Goal: Browse casually

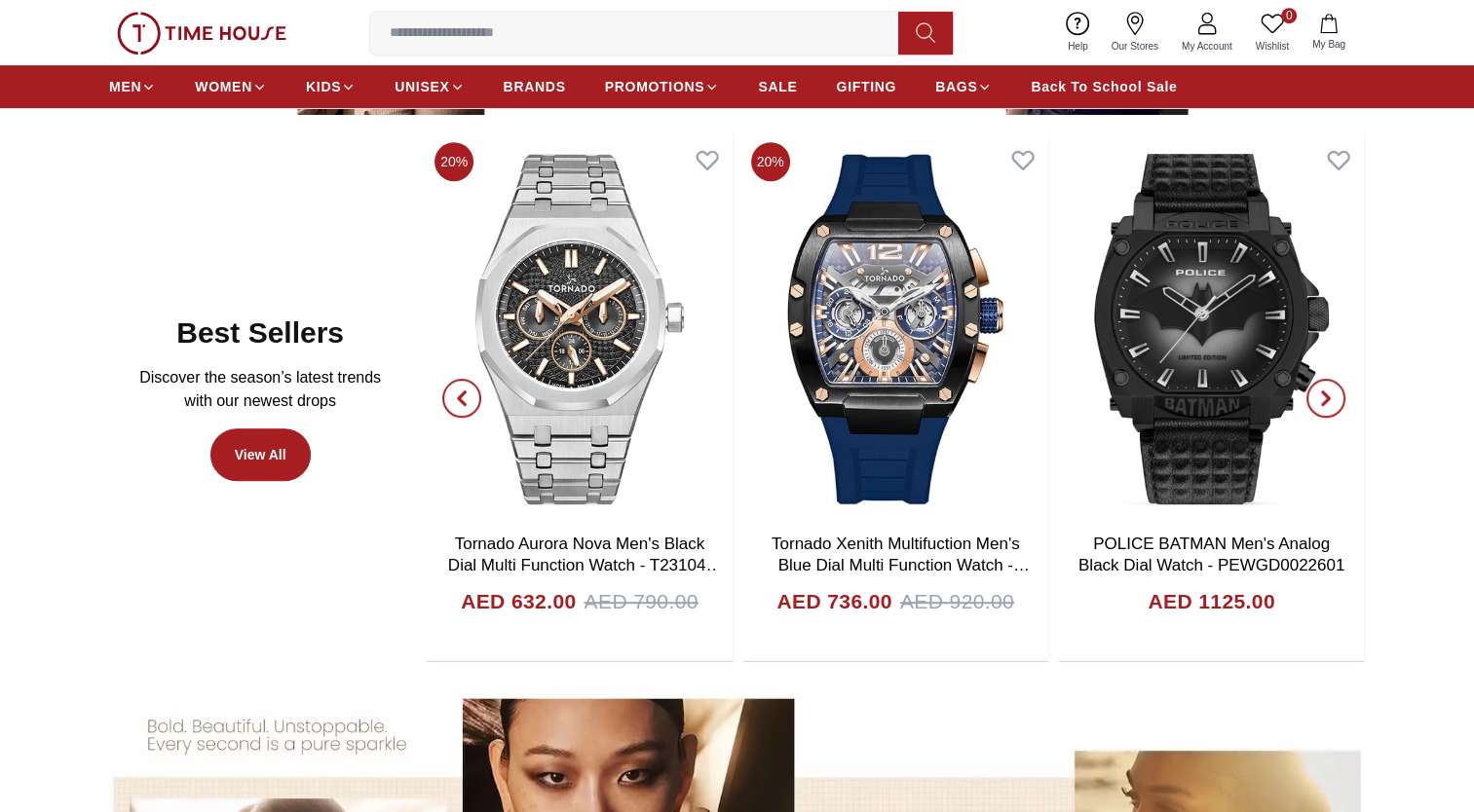
scroll to position [1017, 0]
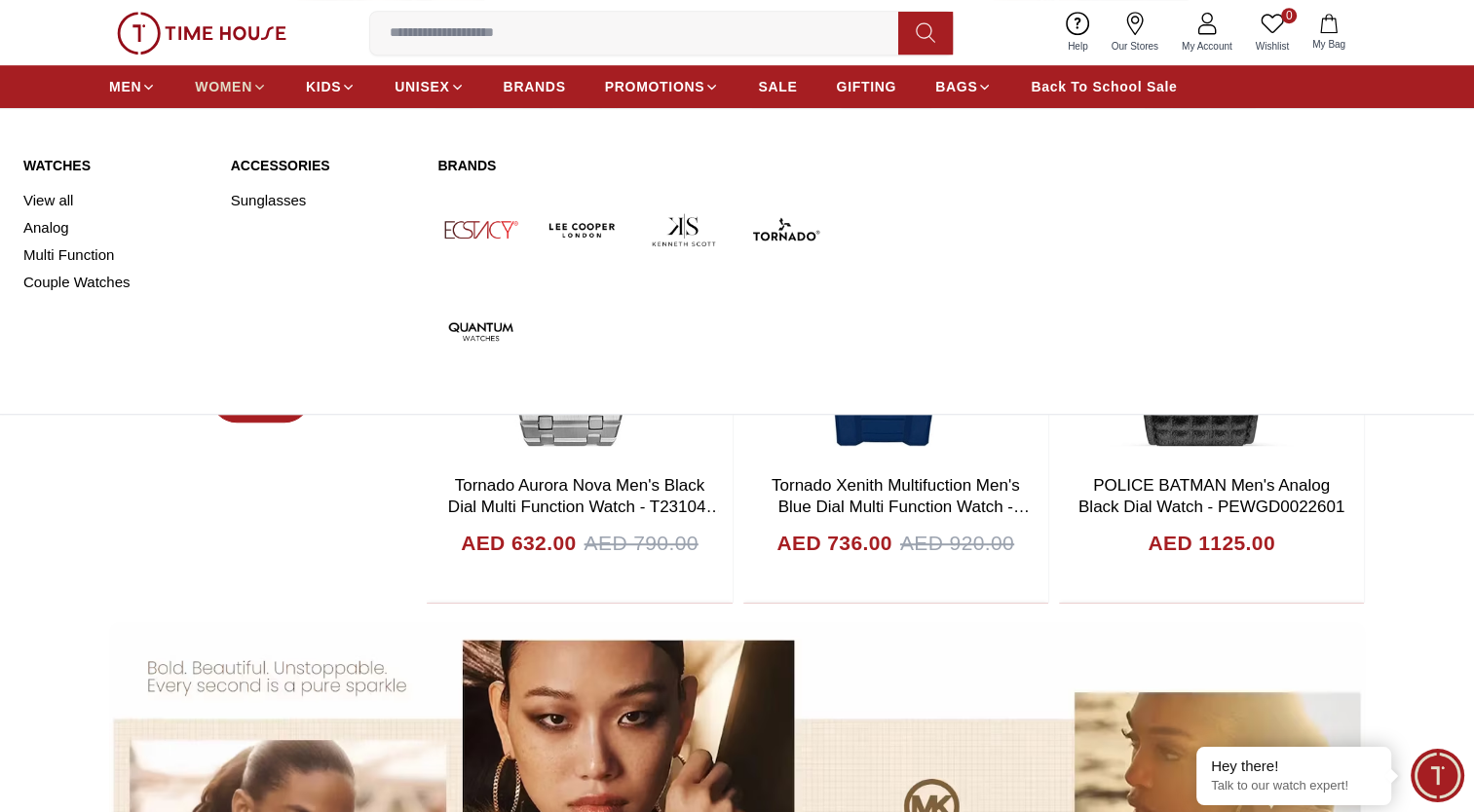
click at [218, 100] on link "WOMEN" at bounding box center [231, 86] width 72 height 35
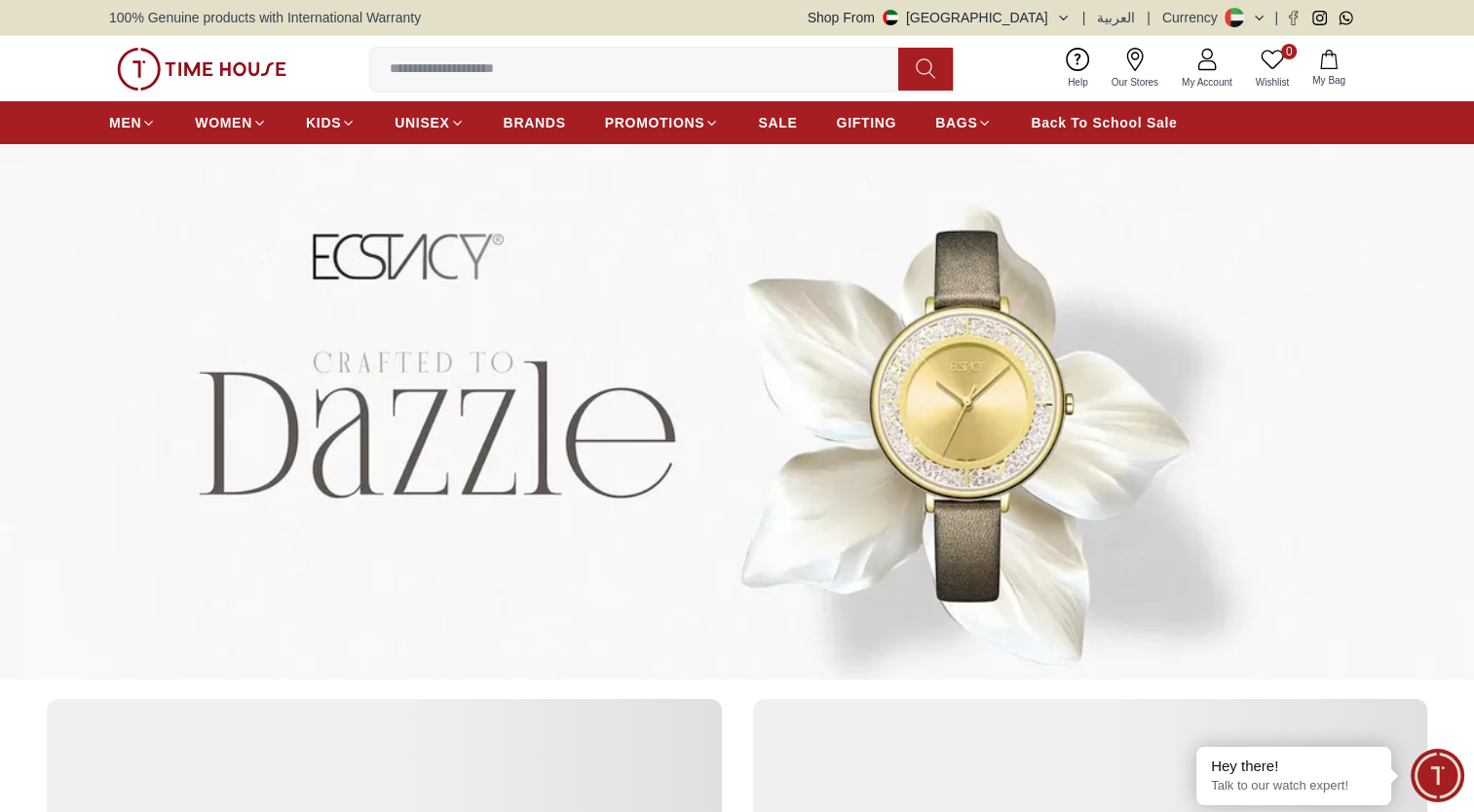
scroll to position [1017, 0]
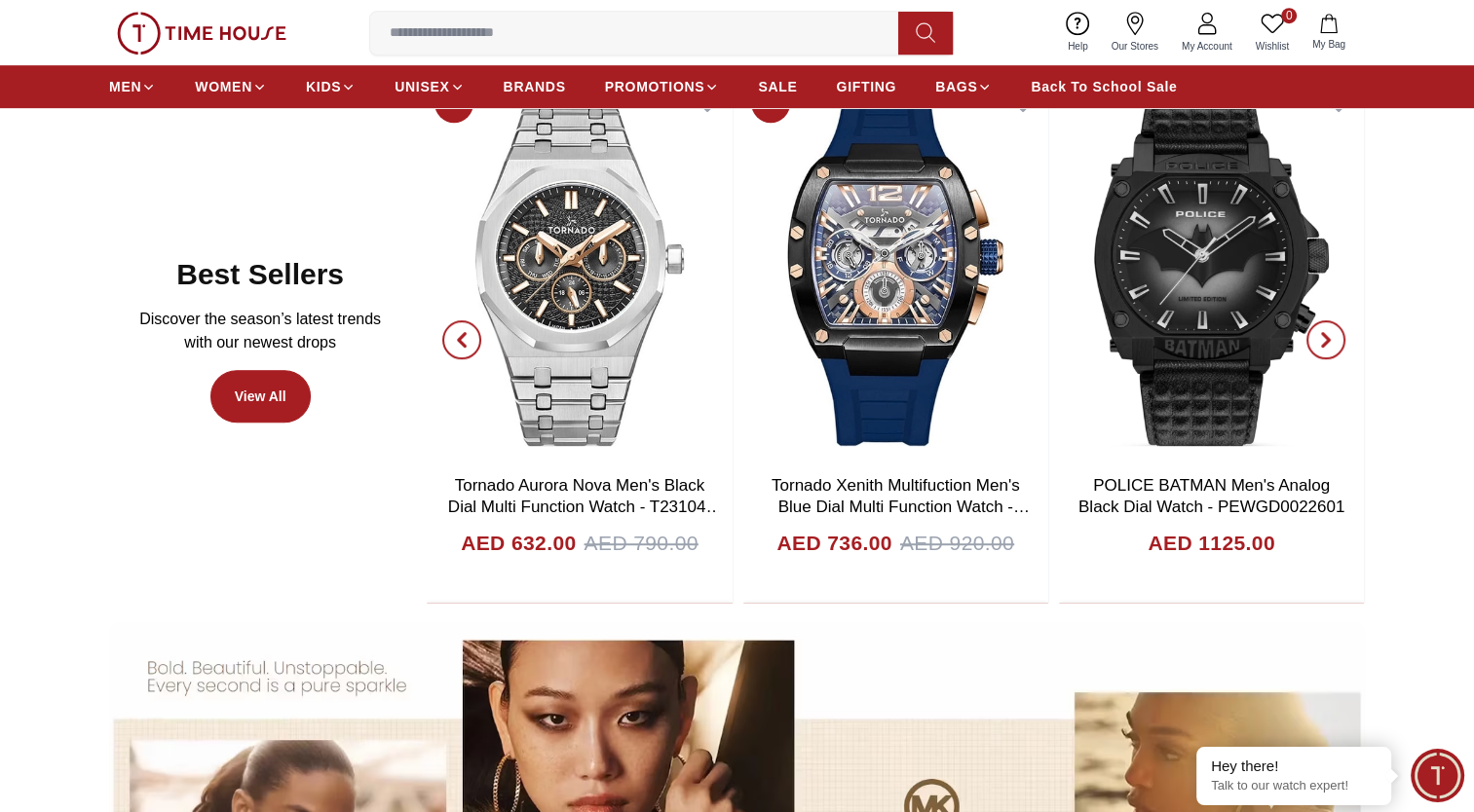
click at [464, 338] on icon "button" at bounding box center [462, 340] width 16 height 16
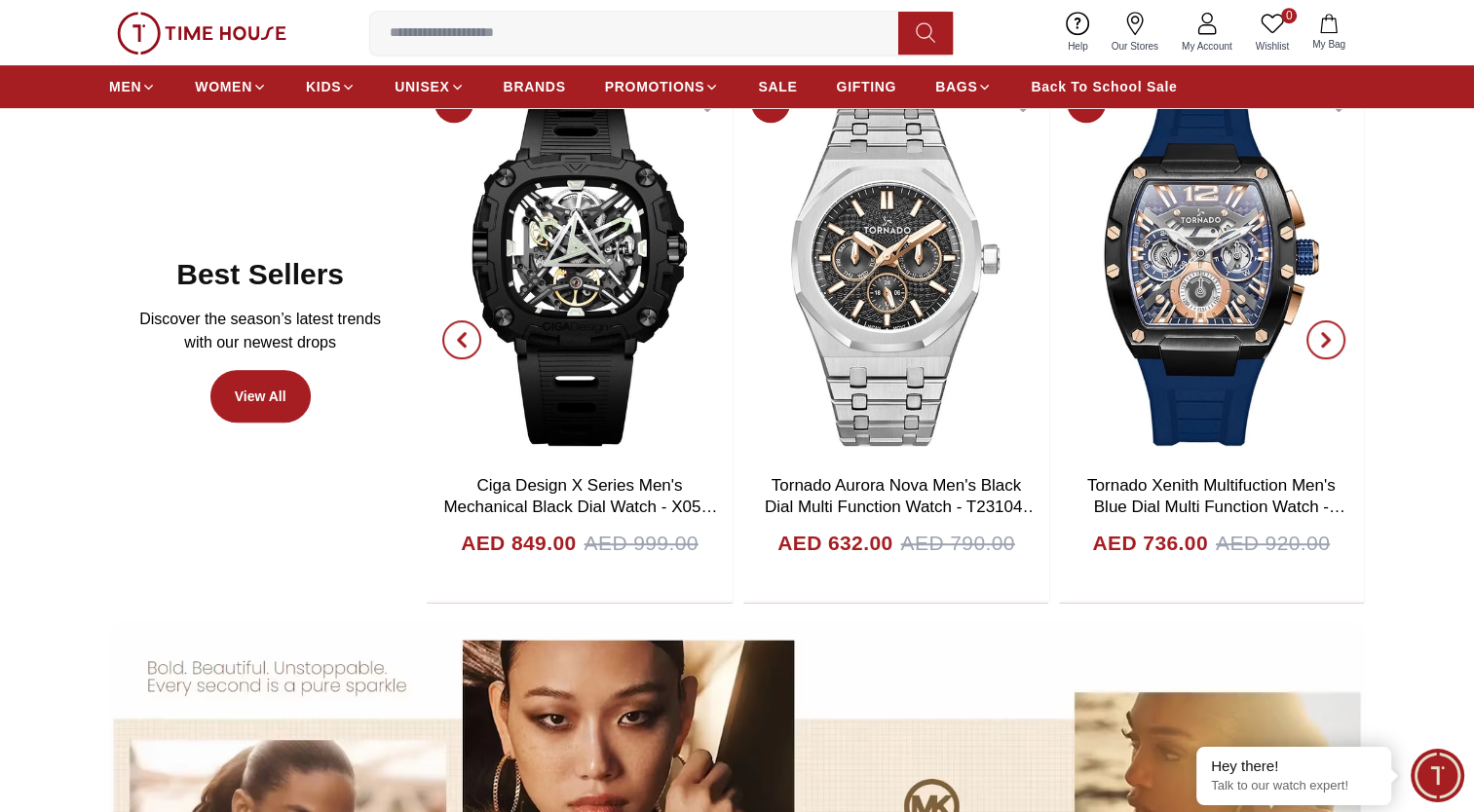
click at [460, 332] on icon "button" at bounding box center [462, 340] width 16 height 16
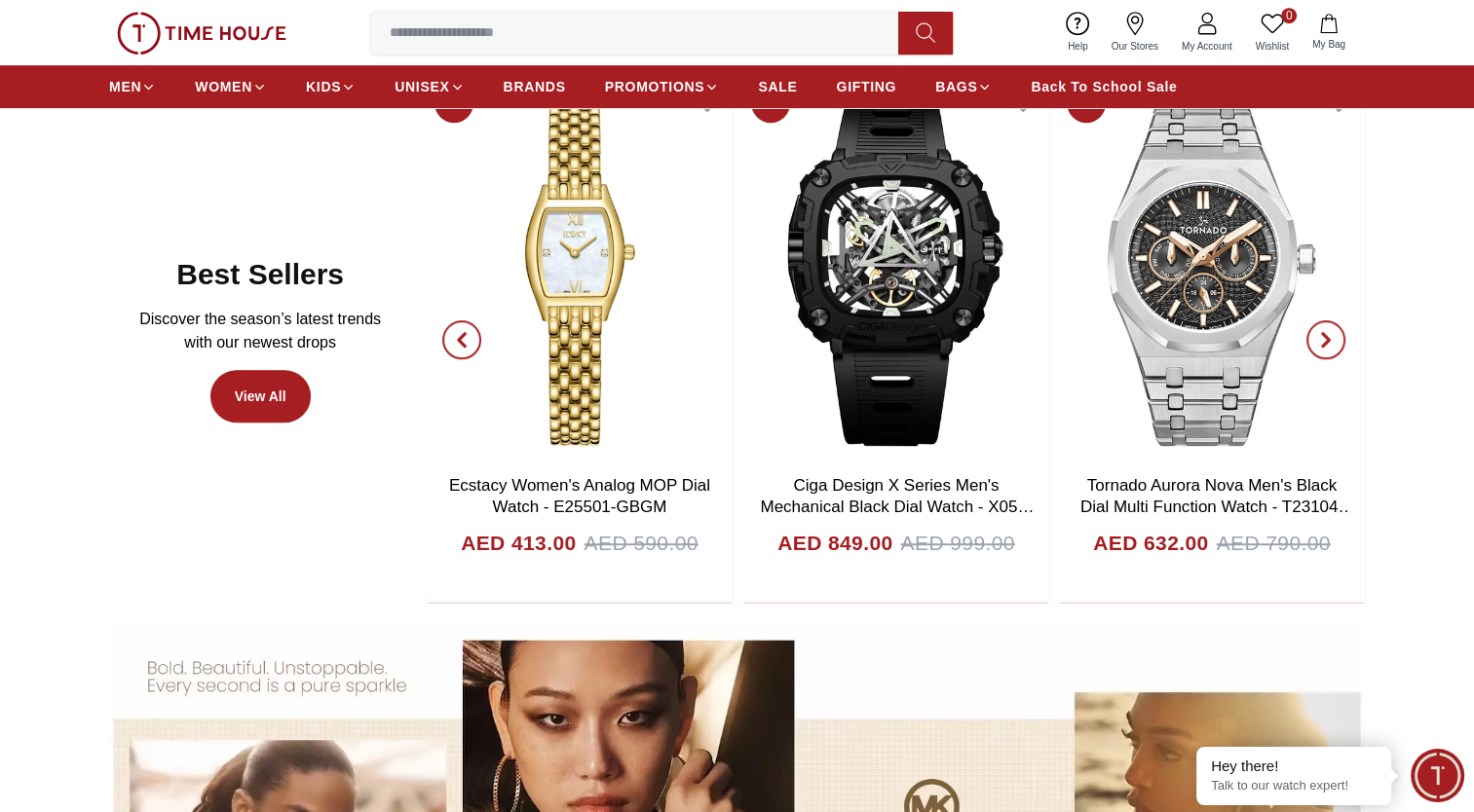
click at [460, 332] on icon "button" at bounding box center [462, 340] width 16 height 16
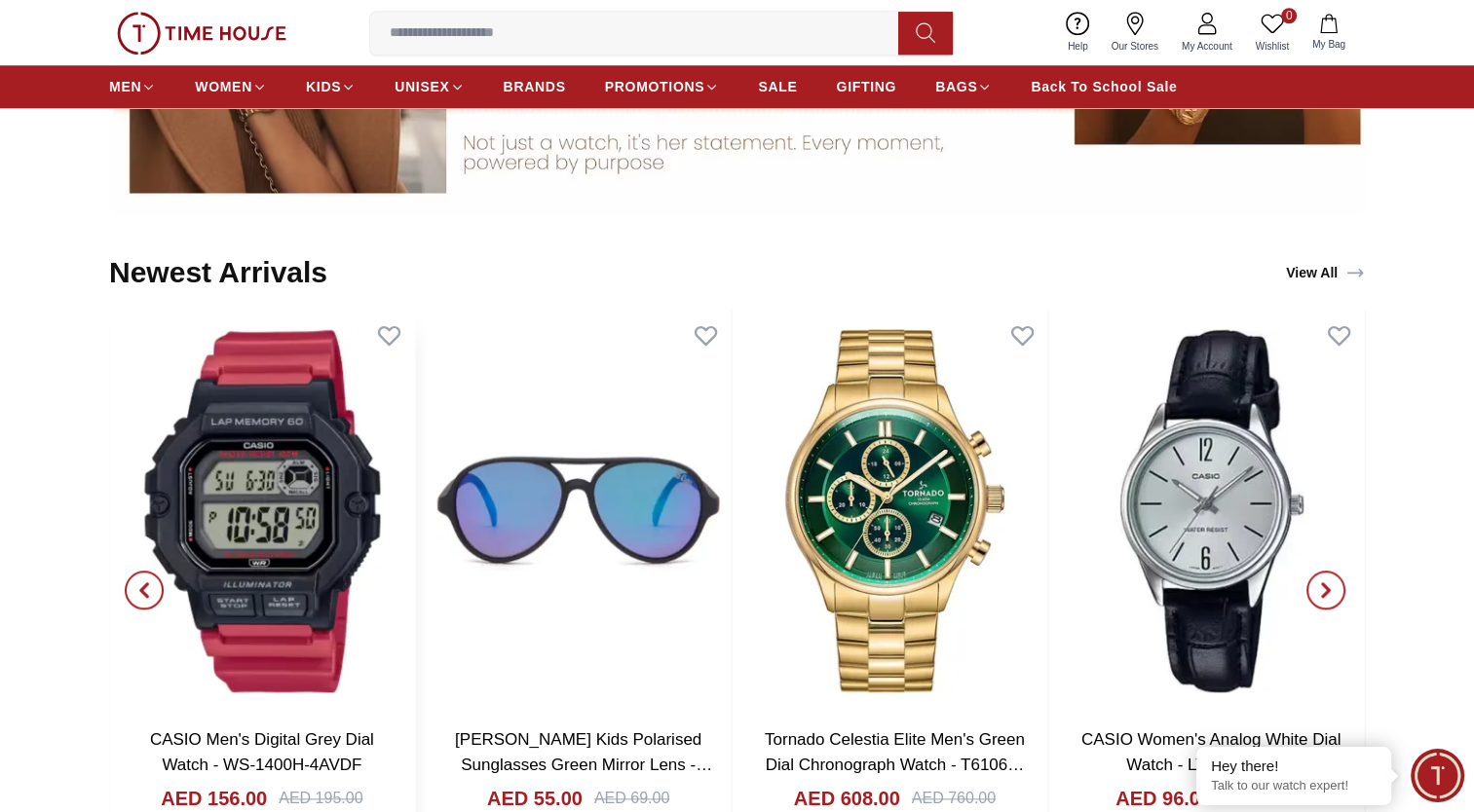
scroll to position [2185, 0]
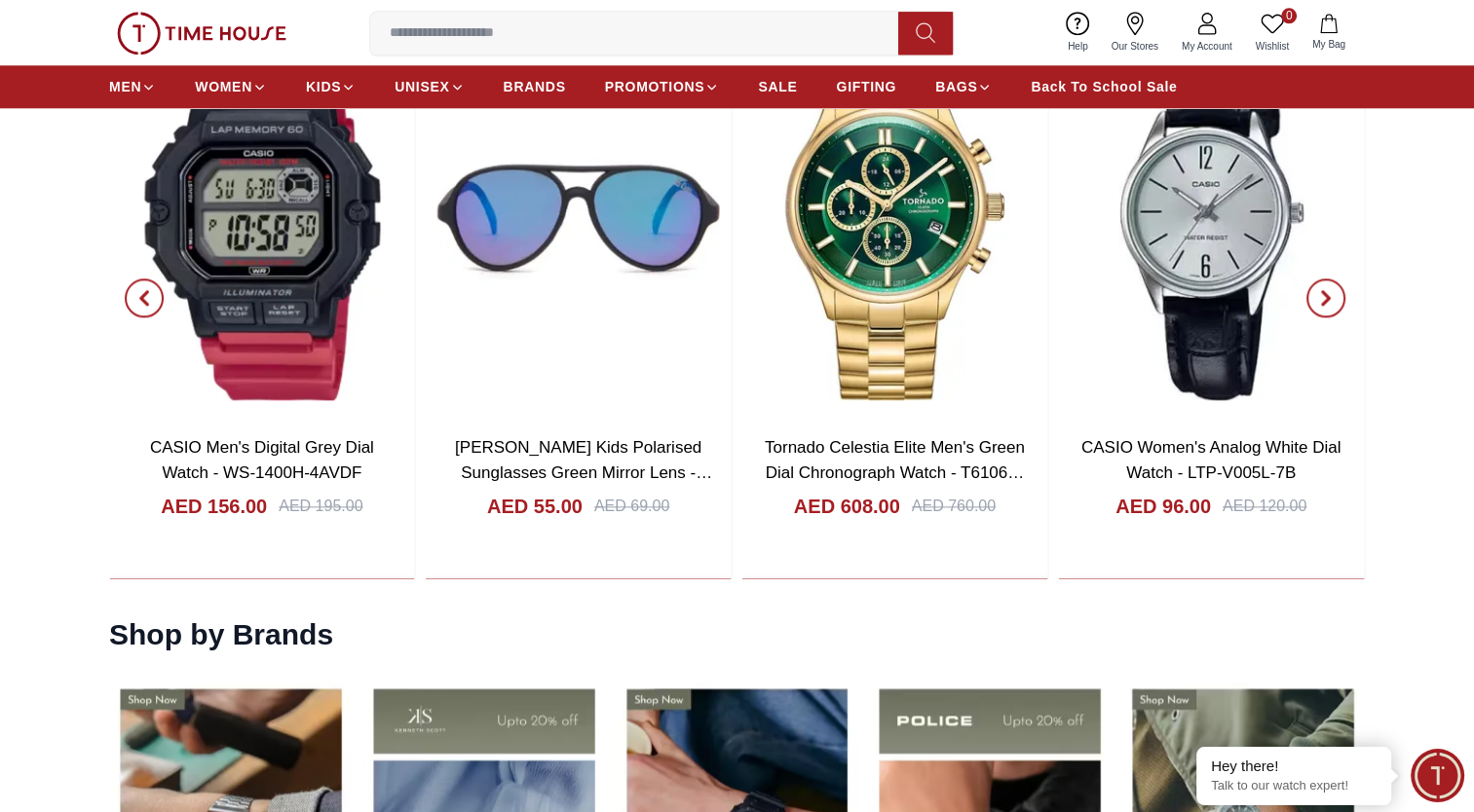
click at [155, 302] on span "button" at bounding box center [143, 298] width 39 height 39
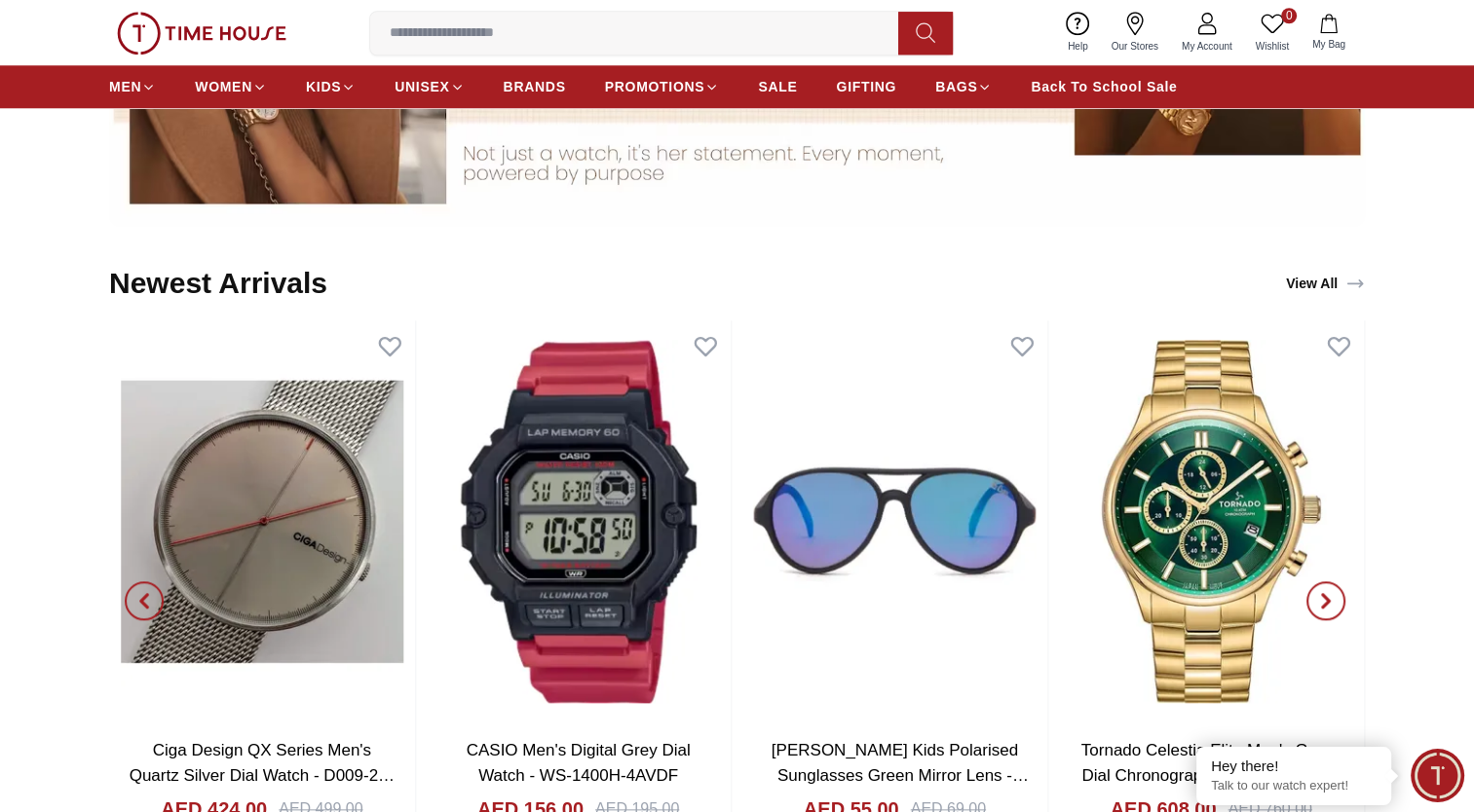
scroll to position [1796, 0]
